Goal: Task Accomplishment & Management: Use online tool/utility

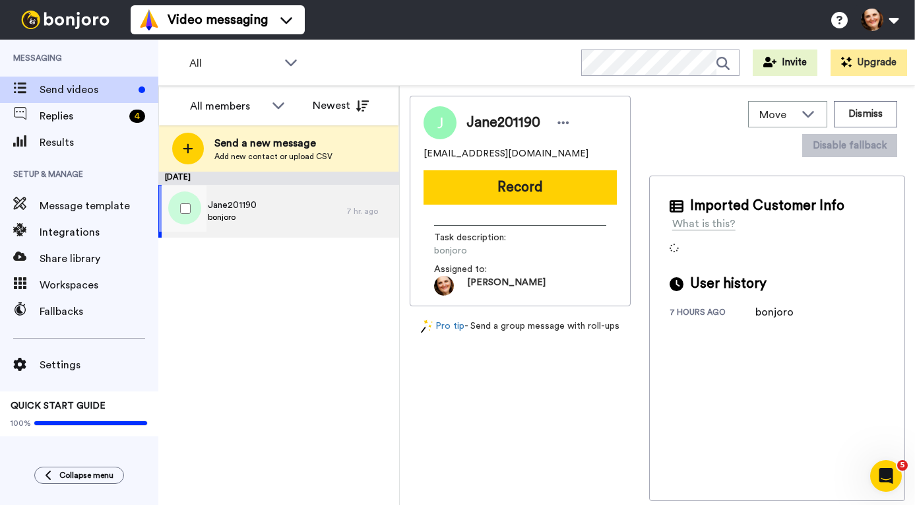
click at [276, 216] on div "Jane201190 [PERSON_NAME]" at bounding box center [252, 211] width 188 height 53
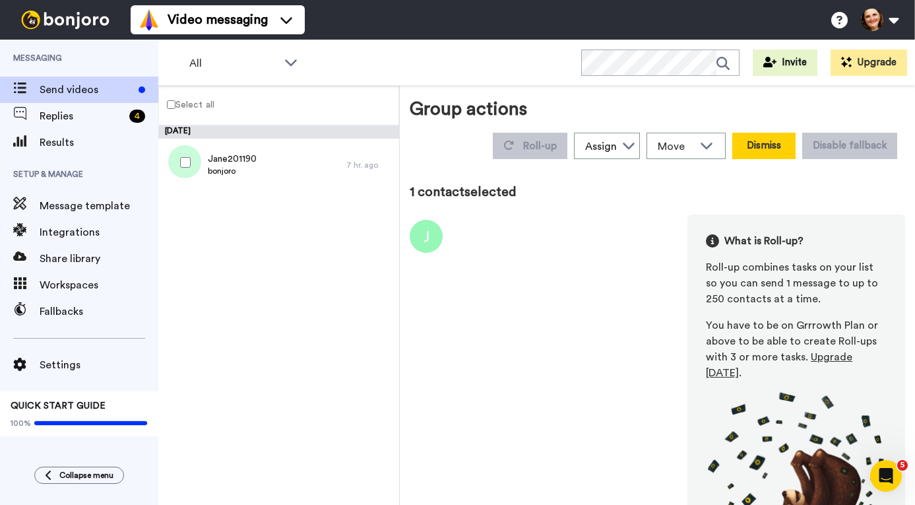
click at [754, 151] on button "Dismiss" at bounding box center [763, 146] width 63 height 26
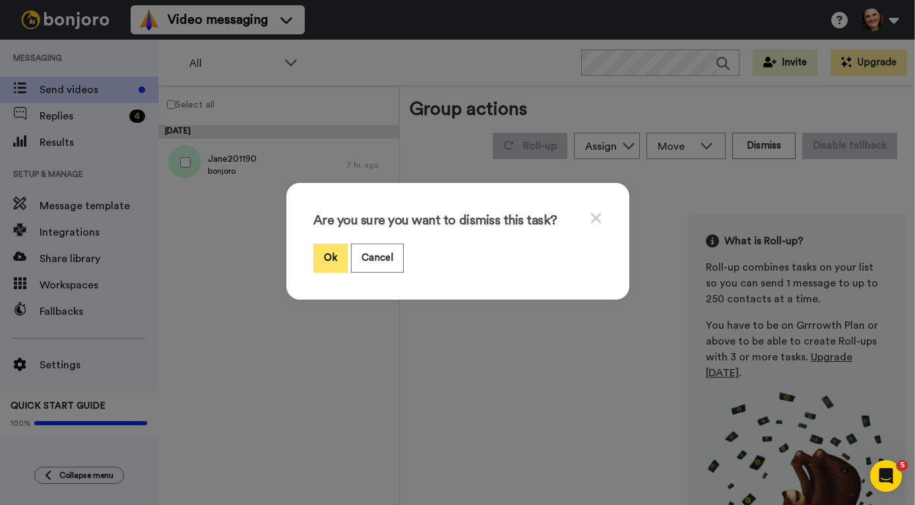
click at [324, 255] on button "Ok" at bounding box center [330, 257] width 34 height 28
